Goal: Task Accomplishment & Management: Manage account settings

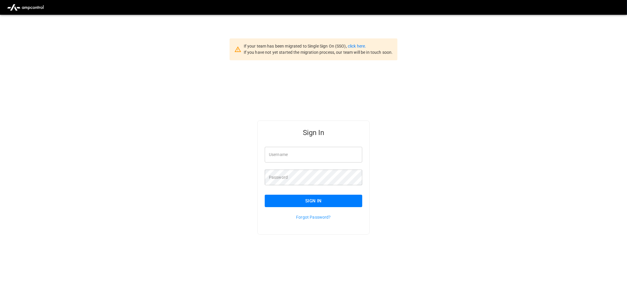
click at [310, 155] on input "Username" at bounding box center [314, 155] width 98 height 16
type input "**********"
click at [320, 201] on button "Sign In" at bounding box center [314, 201] width 98 height 12
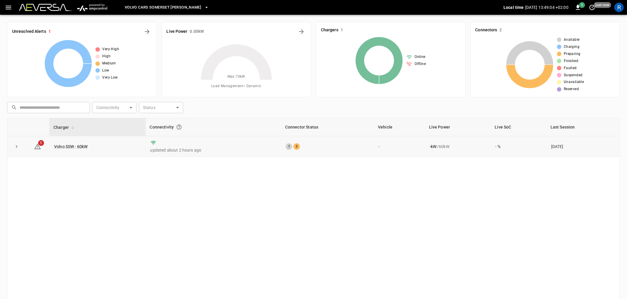
click at [295, 148] on div "2" at bounding box center [297, 146] width 7 height 7
click at [40, 144] on span "1" at bounding box center [41, 143] width 6 height 6
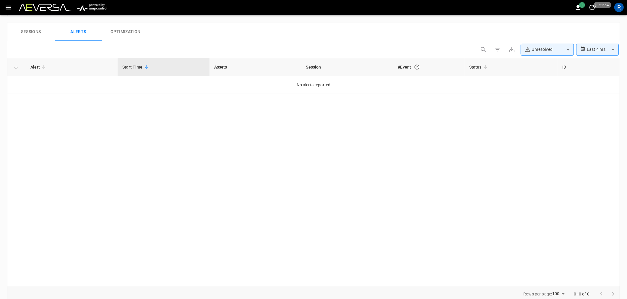
scroll to position [274, 0]
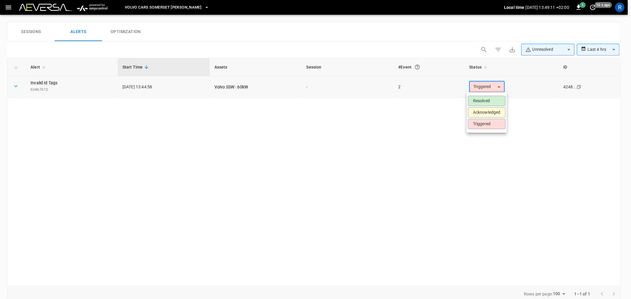
click at [484, 85] on body "**********" at bounding box center [315, 20] width 631 height 588
click at [483, 122] on li "Triggered" at bounding box center [487, 124] width 38 height 10
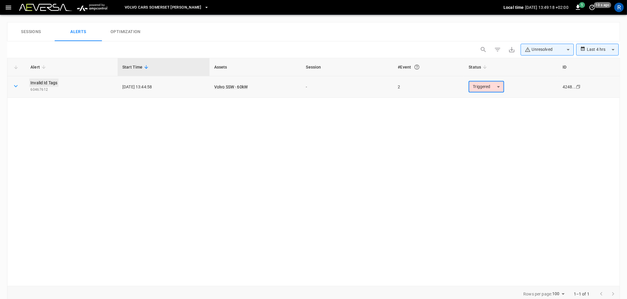
click at [39, 80] on link "Invalid Id Tags" at bounding box center [43, 83] width 29 height 8
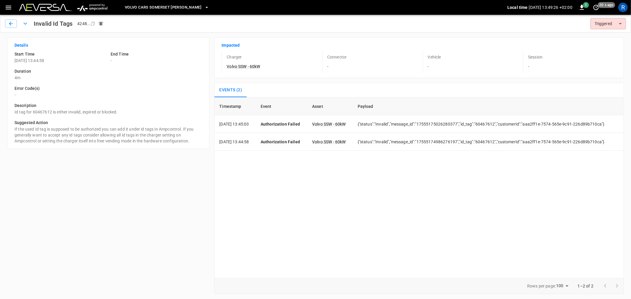
click at [5, 8] on icon "button" at bounding box center [8, 7] width 7 height 7
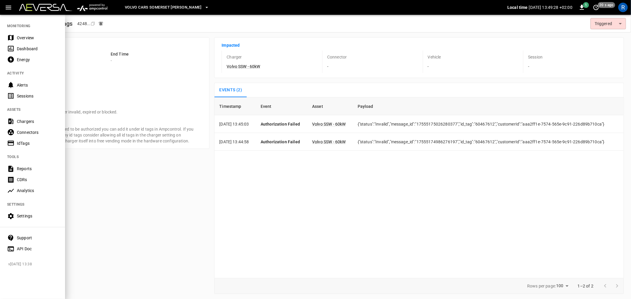
click at [29, 145] on div "IdTags" at bounding box center [37, 143] width 41 height 6
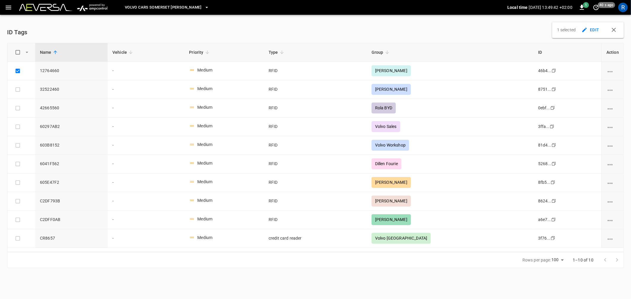
click at [595, 29] on button "EDIT" at bounding box center [590, 30] width 21 height 11
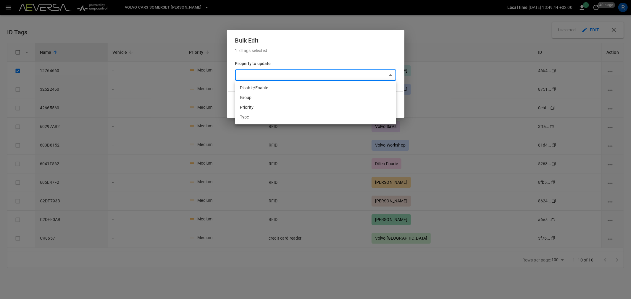
click at [350, 74] on body "Volvo Cars [GEOGRAPHIC_DATA] [PERSON_NAME] Local time [DATE] 13:49:44 +02:00 1 …" at bounding box center [315, 137] width 631 height 275
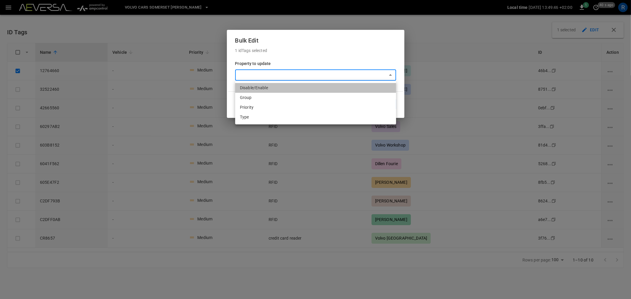
click at [351, 86] on li "Disable/Enable" at bounding box center [315, 88] width 161 height 10
type input "********"
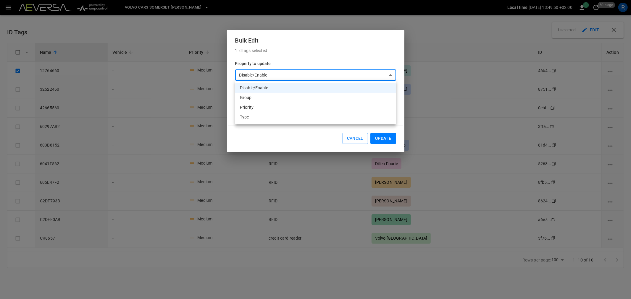
click at [357, 75] on body "Volvo Cars [GEOGRAPHIC_DATA] [PERSON_NAME] Local time [DATE] 13:49:50 +02:00 1 …" at bounding box center [315, 137] width 631 height 275
click at [349, 139] on div at bounding box center [315, 149] width 631 height 299
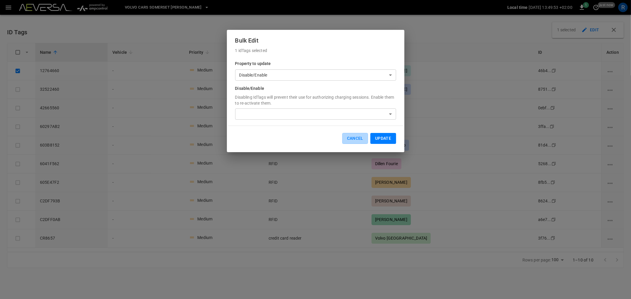
click at [349, 139] on button "Cancel" at bounding box center [355, 138] width 26 height 11
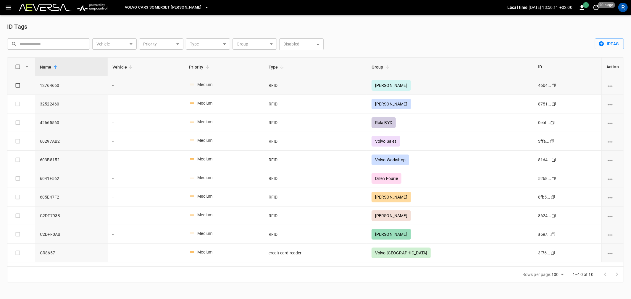
click at [51, 85] on span "12764660" at bounding box center [71, 85] width 63 height 6
click at [57, 85] on span "12764660" at bounding box center [71, 85] width 63 height 6
click at [610, 83] on icon "vehicle options" at bounding box center [609, 85] width 7 height 7
click at [614, 90] on li "Edit" at bounding box center [613, 90] width 23 height 10
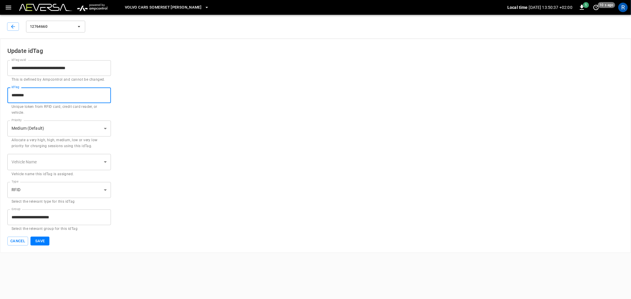
drag, startPoint x: 40, startPoint y: 96, endPoint x: 0, endPoint y: 96, distance: 39.9
click at [0, 96] on div "**********" at bounding box center [315, 146] width 631 height 214
type input "********"
click at [36, 240] on button "Save" at bounding box center [39, 241] width 19 height 9
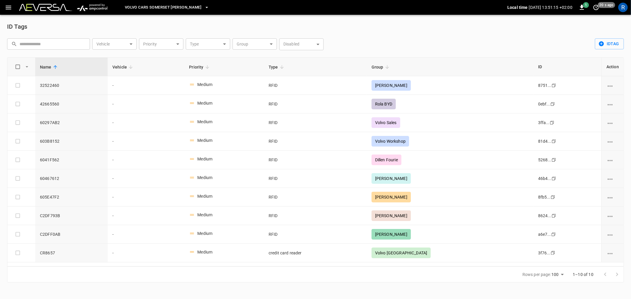
click at [9, 5] on icon "button" at bounding box center [8, 7] width 7 height 7
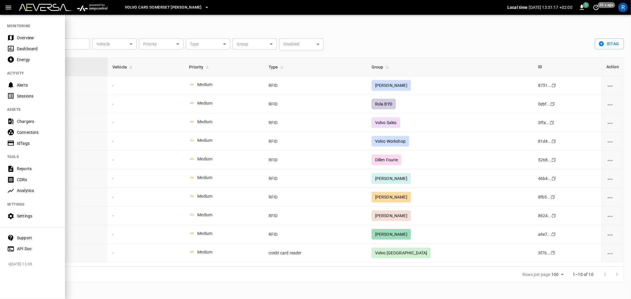
click at [25, 48] on div "Dashboard" at bounding box center [37, 49] width 41 height 6
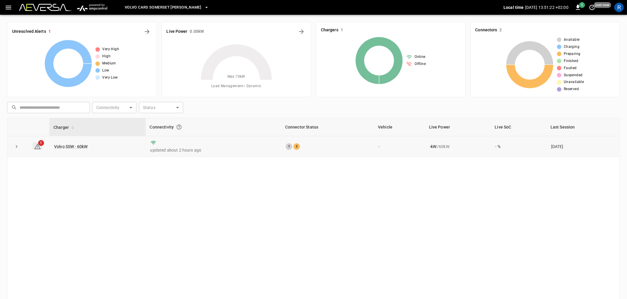
click at [40, 145] on span "1" at bounding box center [41, 143] width 6 height 6
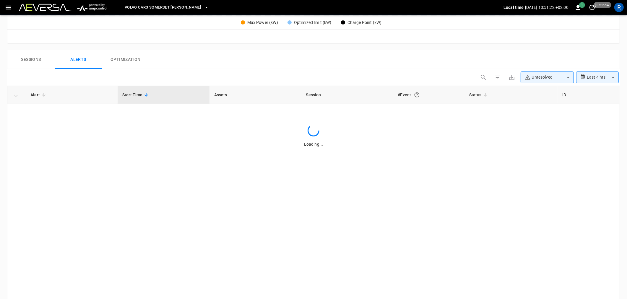
scroll to position [274, 0]
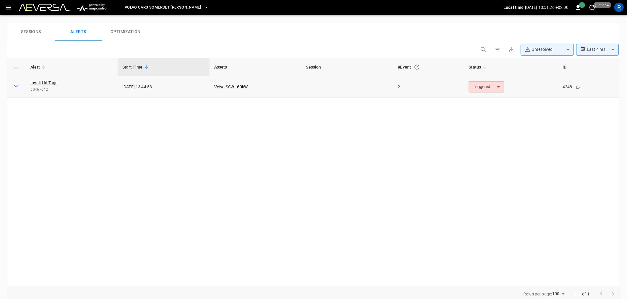
click at [579, 86] on icon "Copy" at bounding box center [578, 87] width 5 height 5
click at [566, 87] on div "4248..." at bounding box center [569, 87] width 13 height 6
click at [533, 137] on div "Alert Start Time Assets Session #Event Status ID Invalid Id Tags 60467612 [DATE…" at bounding box center [313, 172] width 613 height 228
